Goal: Information Seeking & Learning: Find specific page/section

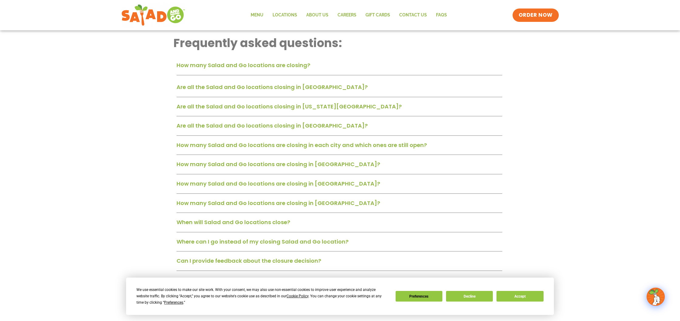
scroll to position [166, 0]
click at [402, 143] on link "How many Salad and Go locations are closing in each city and which ones are sti…" at bounding box center [302, 145] width 250 height 8
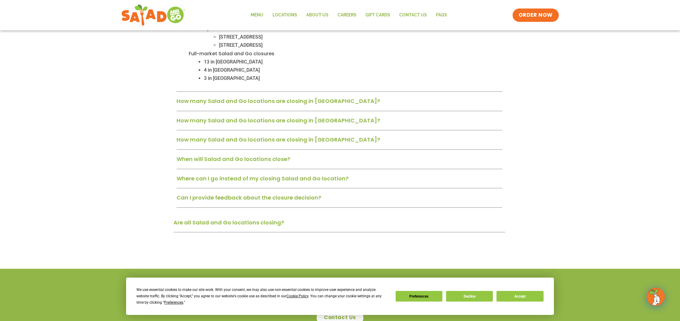
scroll to position [323, 0]
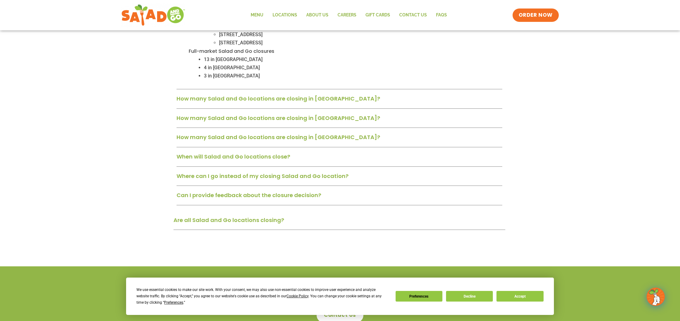
click at [262, 155] on link "When will Salad and Go locations close?" at bounding box center [234, 157] width 114 height 8
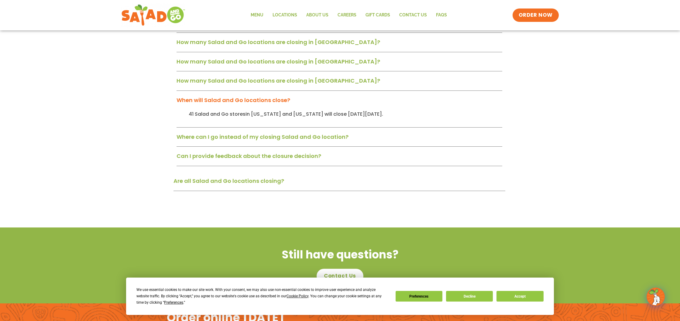
scroll to position [379, 1]
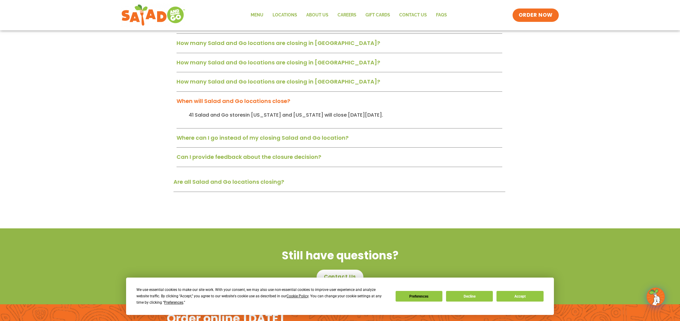
click at [319, 134] on link "Where can I go instead of my closing Salad and Go location?" at bounding box center [263, 138] width 172 height 8
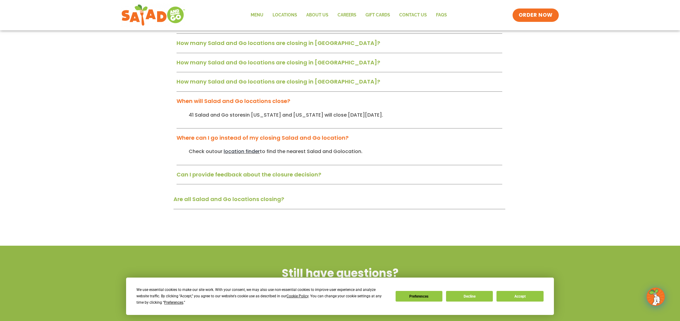
click at [233, 150] on span "location finder" at bounding box center [242, 151] width 36 height 7
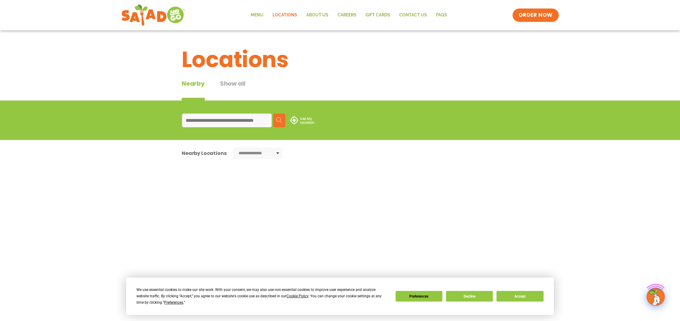
click at [246, 118] on input at bounding box center [227, 121] width 90 height 14
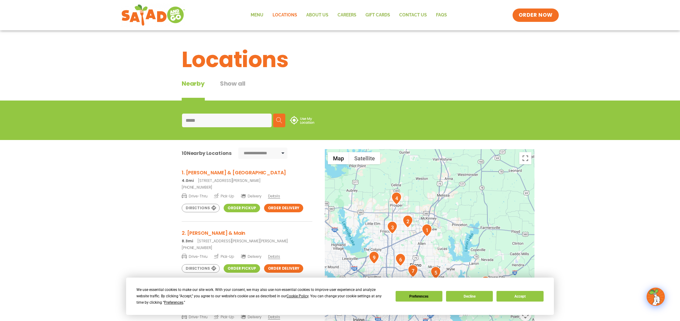
scroll to position [1, 0]
type input "*****"
click at [238, 209] on link "Order Pickup" at bounding box center [242, 207] width 36 height 9
